Goal: Transaction & Acquisition: Purchase product/service

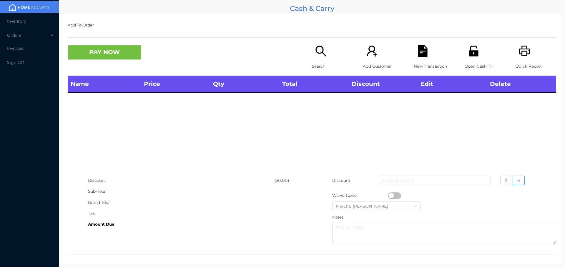
click at [328, 55] on div "Search" at bounding box center [332, 60] width 41 height 31
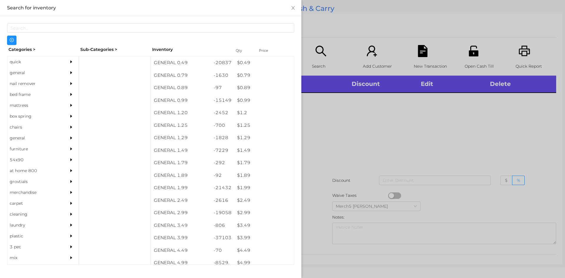
drag, startPoint x: 69, startPoint y: 71, endPoint x: 74, endPoint y: 72, distance: 5.0
click at [69, 71] on icon "icon: caret-right" at bounding box center [71, 73] width 4 height 4
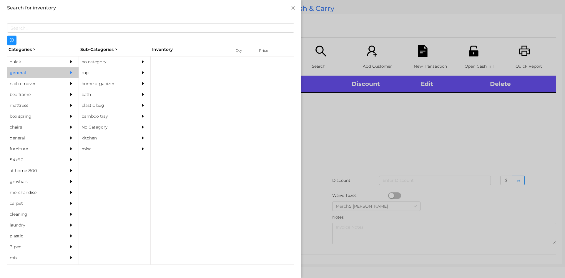
click at [138, 64] on div "no category" at bounding box center [114, 62] width 71 height 11
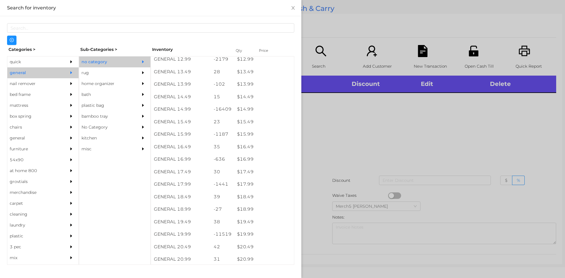
scroll to position [501, 0]
click at [430, 97] on div at bounding box center [282, 139] width 565 height 278
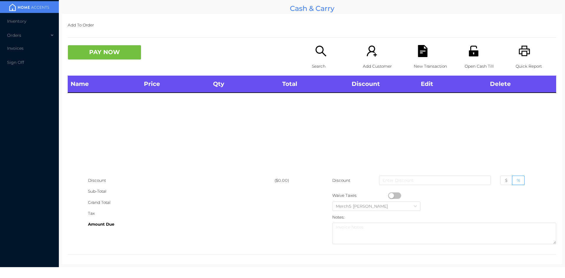
click at [328, 50] on div "Search" at bounding box center [332, 60] width 41 height 31
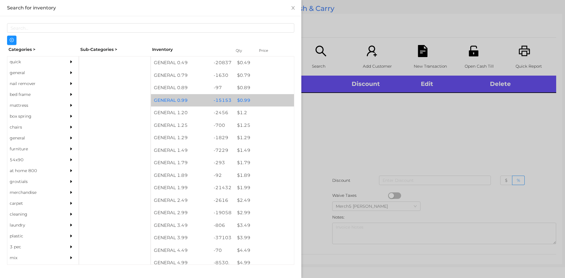
drag, startPoint x: 56, startPoint y: 70, endPoint x: 241, endPoint y: 98, distance: 187.9
click at [79, 45] on div "quick general nail remover bed frame mattress box spring chairs general furnitu…" at bounding box center [150, 45] width 287 height 0
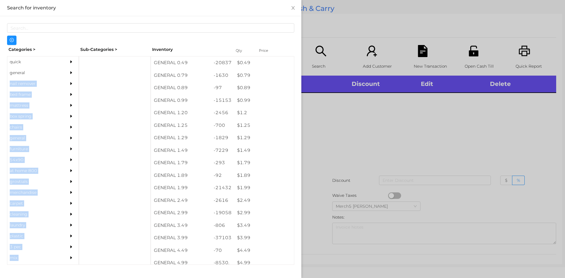
click at [68, 76] on div at bounding box center [73, 72] width 12 height 11
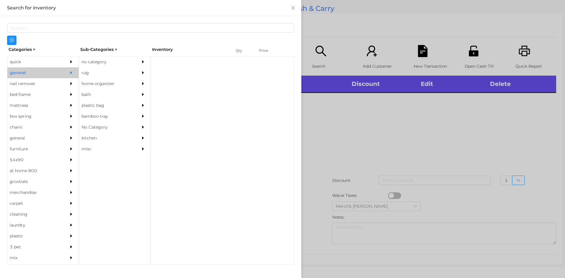
click at [136, 64] on div "no category" at bounding box center [114, 62] width 71 height 11
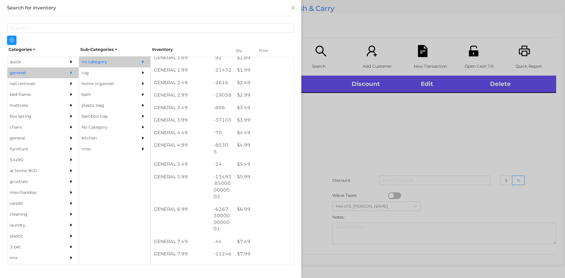
scroll to position [177, 0]
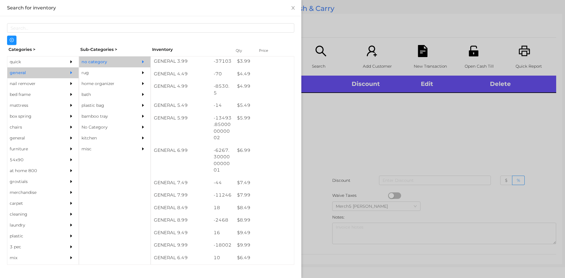
click at [385, 155] on div at bounding box center [282, 139] width 565 height 278
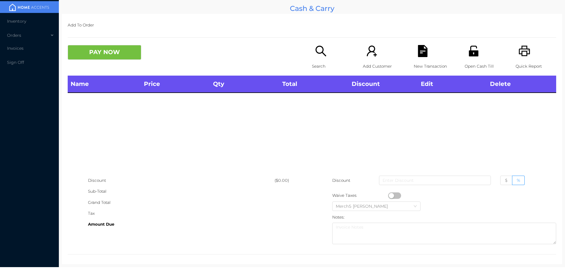
click at [324, 52] on icon "icon: search" at bounding box center [321, 51] width 12 height 12
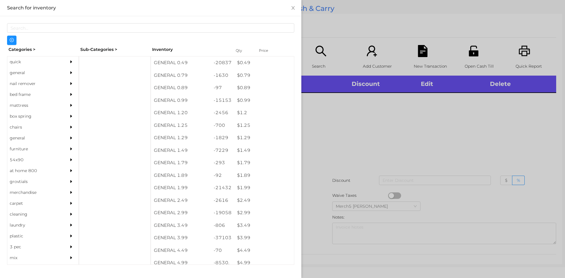
click at [396, 116] on div at bounding box center [282, 139] width 565 height 278
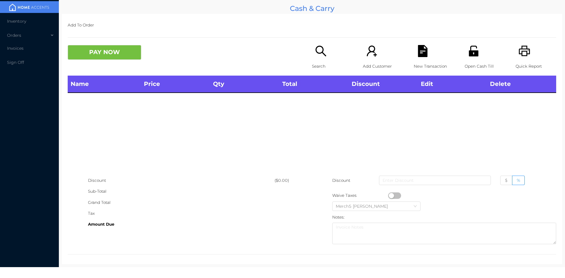
click at [323, 61] on p "Search" at bounding box center [332, 66] width 41 height 11
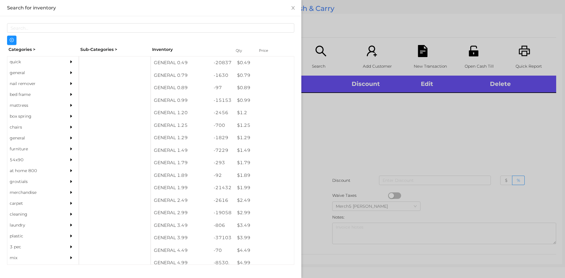
click at [70, 73] on icon "icon: caret-right" at bounding box center [71, 72] width 2 height 3
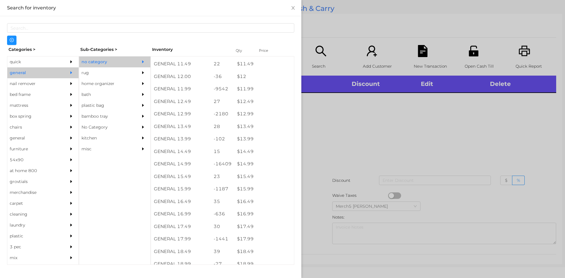
scroll to position [408, 0]
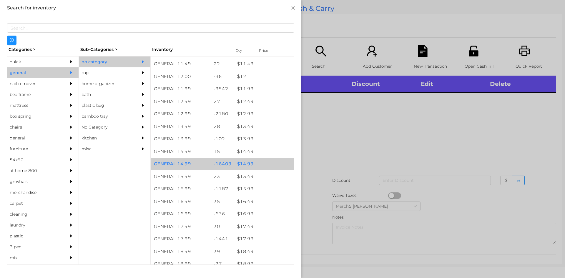
click at [267, 163] on div "$ 14.99" at bounding box center [264, 164] width 60 height 13
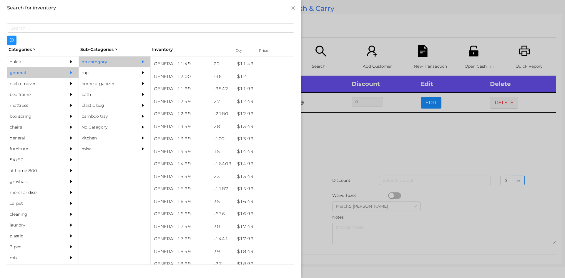
click at [383, 142] on div at bounding box center [282, 139] width 565 height 278
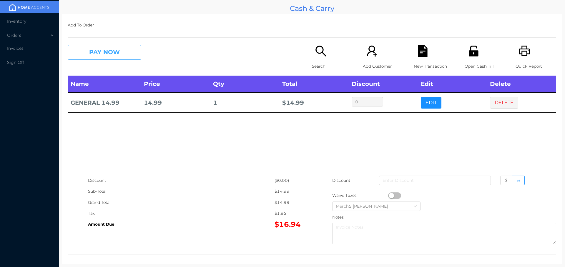
click at [132, 56] on button "PAY NOW" at bounding box center [105, 52] width 74 height 15
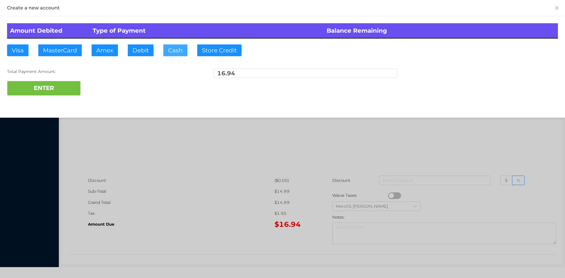
click at [181, 52] on button "Cash" at bounding box center [175, 50] width 24 height 12
type input "20"
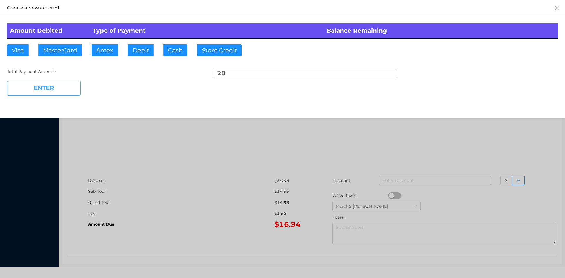
click at [66, 91] on button "ENTER" at bounding box center [44, 88] width 74 height 15
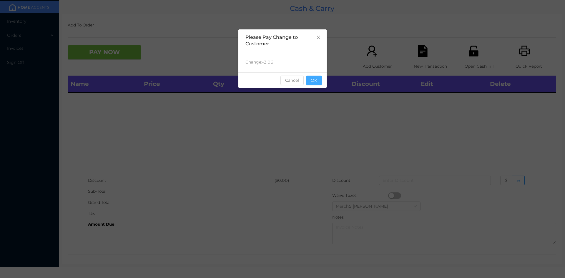
click at [317, 80] on button "OK" at bounding box center [314, 80] width 16 height 9
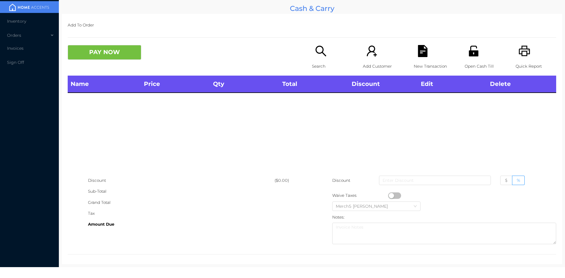
click at [315, 53] on icon "icon: search" at bounding box center [321, 51] width 12 height 12
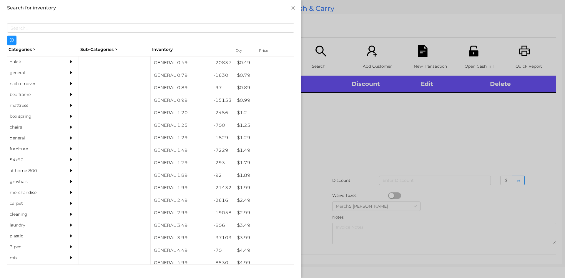
click at [67, 72] on div at bounding box center [73, 72] width 12 height 11
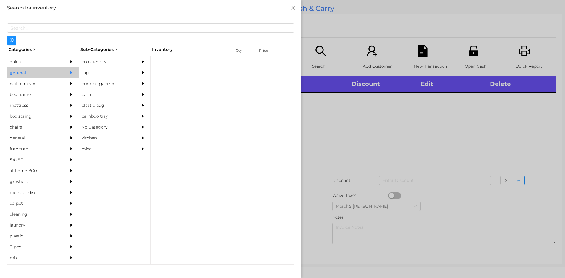
click at [134, 62] on div "no category" at bounding box center [114, 62] width 71 height 11
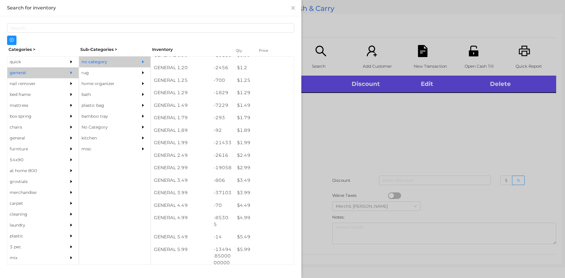
scroll to position [147, 0]
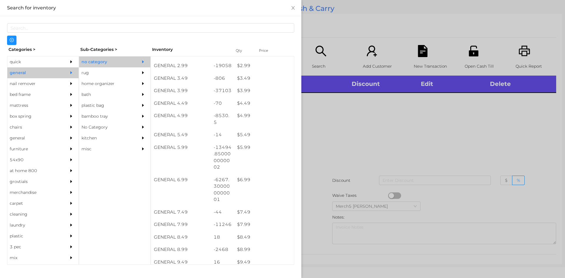
click at [425, 135] on div at bounding box center [282, 139] width 565 height 278
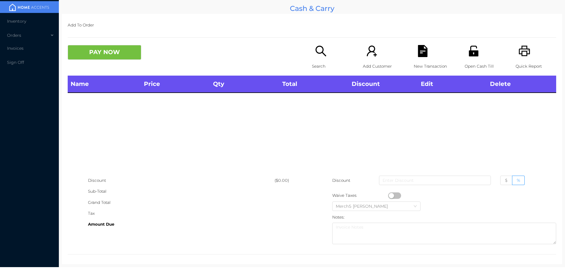
click at [323, 54] on icon "icon: search" at bounding box center [321, 51] width 12 height 12
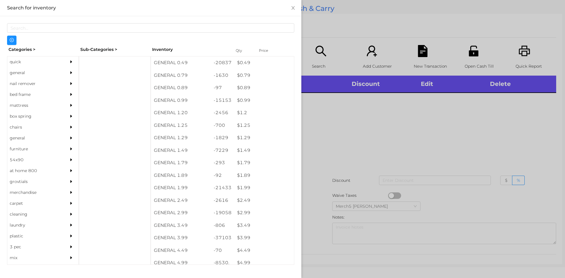
drag, startPoint x: 67, startPoint y: 72, endPoint x: 71, endPoint y: 73, distance: 3.8
click at [69, 73] on icon "icon: caret-right" at bounding box center [71, 73] width 4 height 4
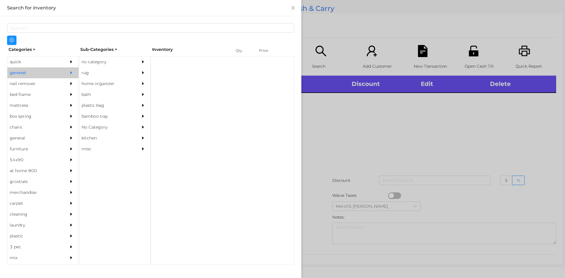
click at [141, 61] on div at bounding box center [145, 62] width 12 height 11
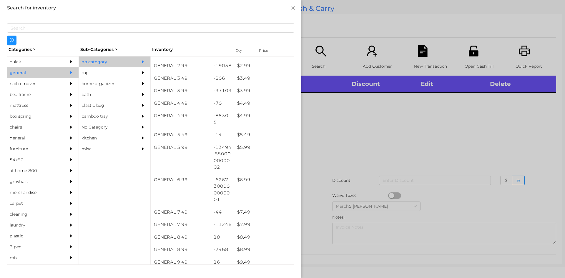
click at [376, 107] on div at bounding box center [282, 139] width 565 height 278
